Goal: Navigation & Orientation: Find specific page/section

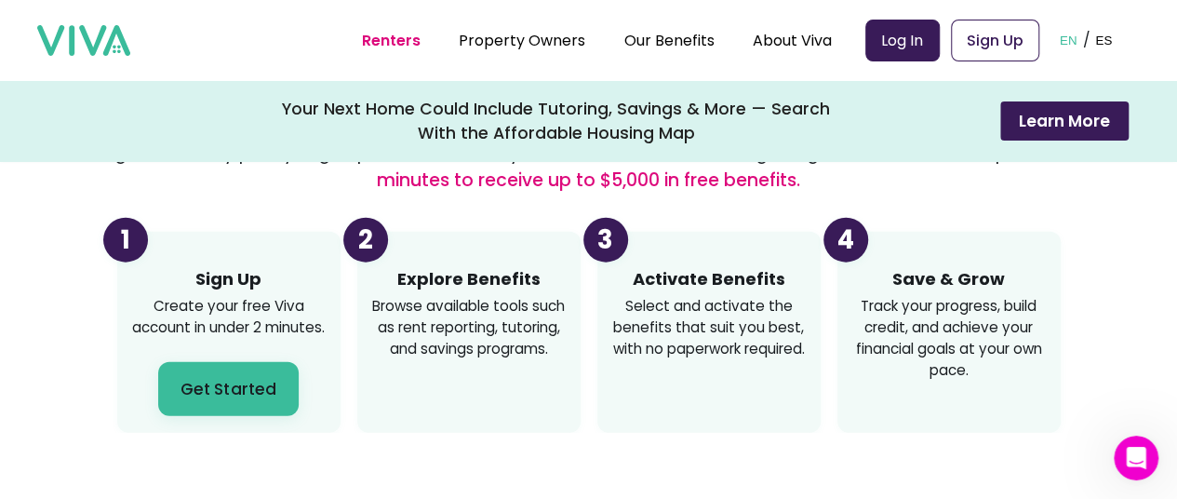
scroll to position [2048, 0]
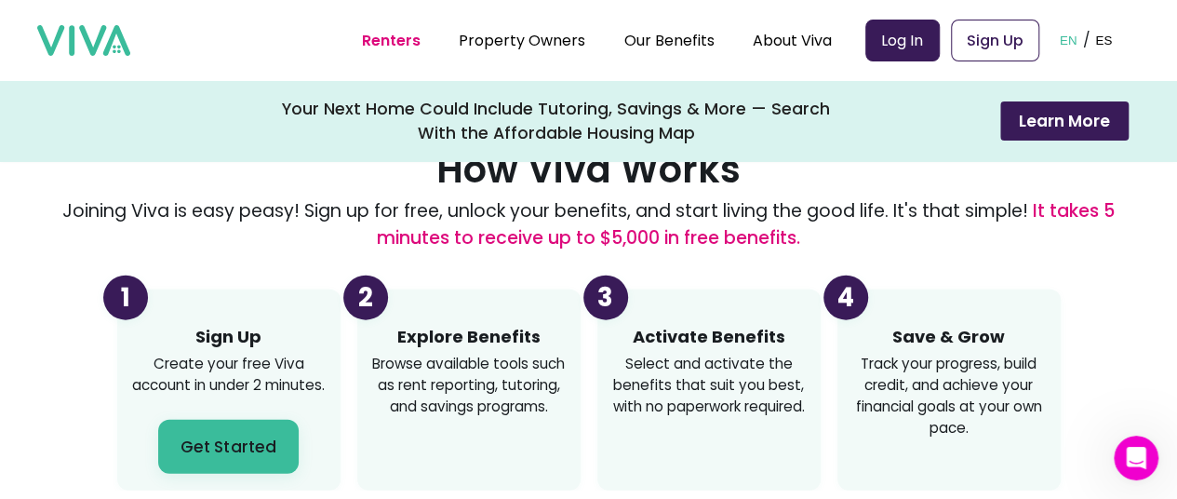
click at [255, 213] on p "Joining Viva is easy peasy! Sign up for free, unlock your benefits, and start l…" at bounding box center [589, 225] width 1060 height 54
click at [182, 219] on p "Joining Viva is easy peasy! Sign up for free, unlock your benefits, and start l…" at bounding box center [589, 225] width 1060 height 54
click at [490, 196] on div "How Viva Works Joining Viva is easy peasy! Sign up for free, unlock your benefi…" at bounding box center [589, 319] width 1060 height 343
click at [745, 215] on p "Joining Viva is easy peasy! Sign up for free, unlock your benefits, and start l…" at bounding box center [589, 225] width 1060 height 54
click at [955, 215] on p "Joining Viva is easy peasy! Sign up for free, unlock your benefits, and start l…" at bounding box center [589, 225] width 1060 height 54
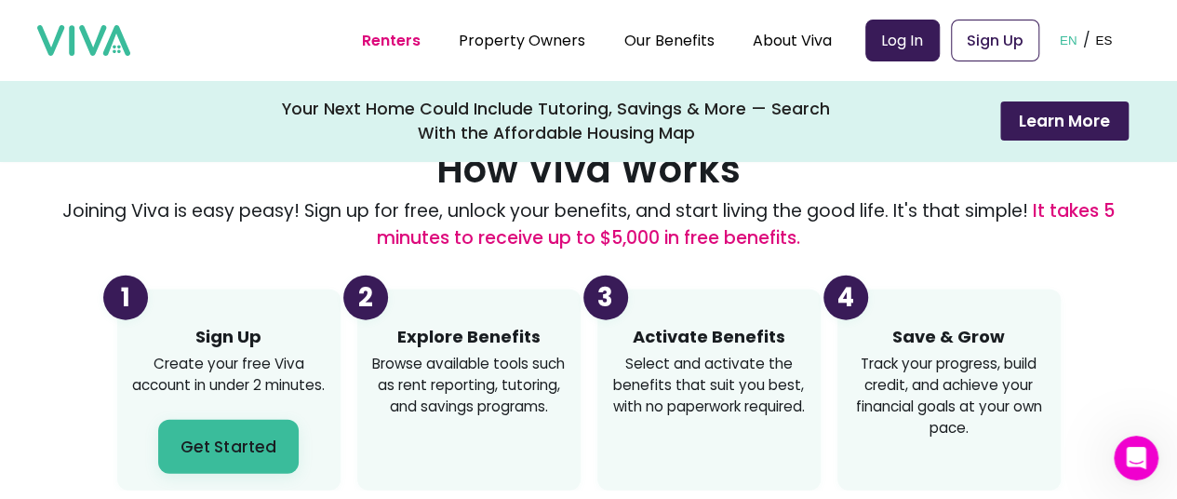
click at [531, 233] on span "It takes 5 minutes to receive up to $5,000 in free benefits." at bounding box center [746, 224] width 738 height 52
click at [615, 235] on span "It takes 5 minutes to receive up to $5,000 in free benefits." at bounding box center [746, 224] width 738 height 52
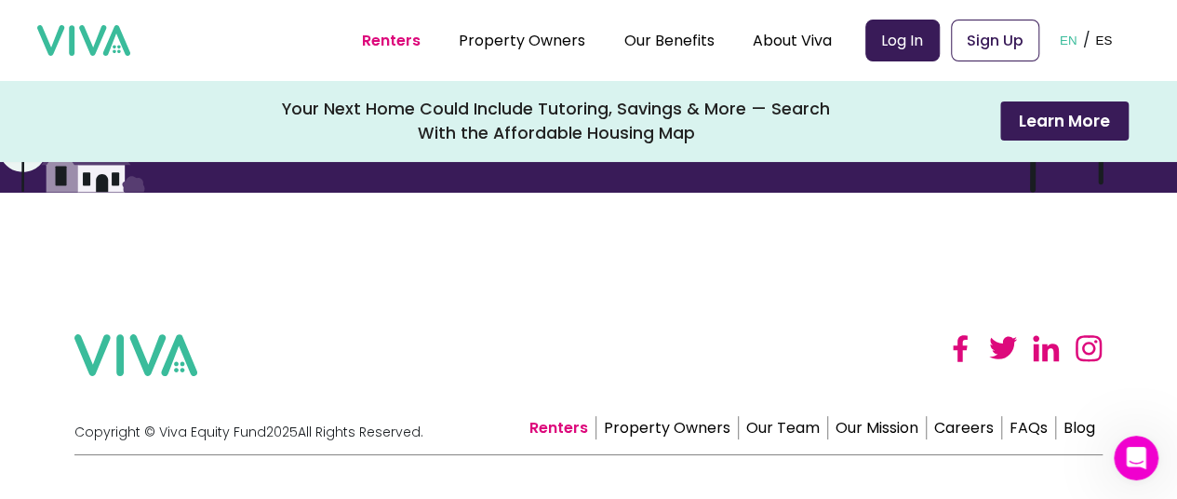
scroll to position [4540, 0]
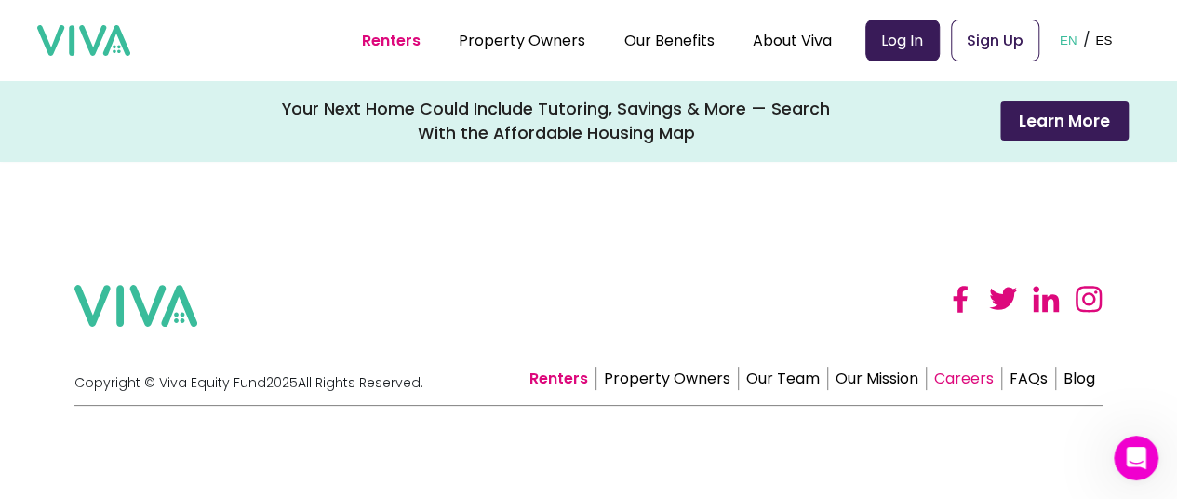
click at [967, 376] on link "Careers" at bounding box center [964, 378] width 75 height 23
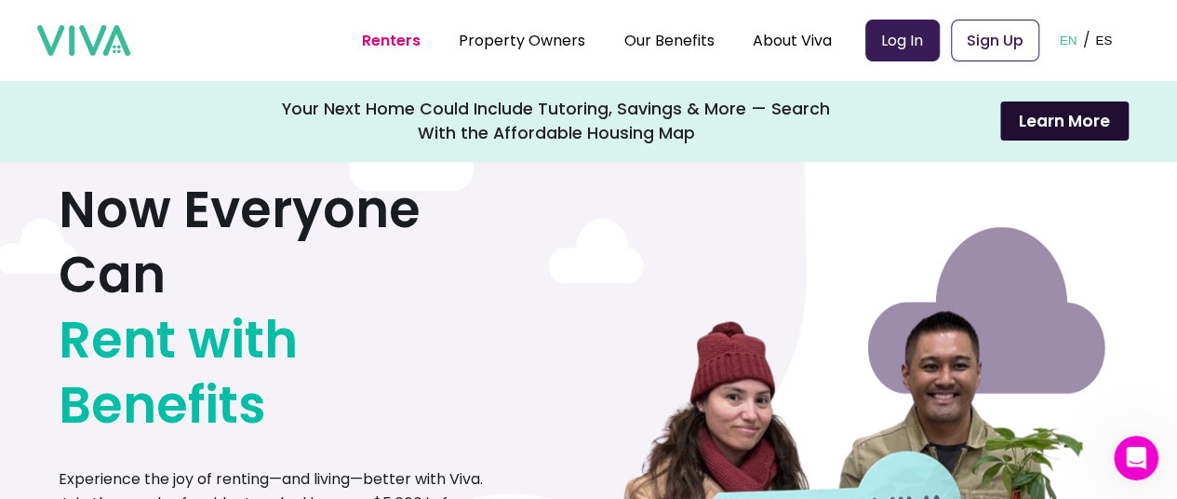
scroll to position [0, 14]
